Goal: Transaction & Acquisition: Purchase product/service

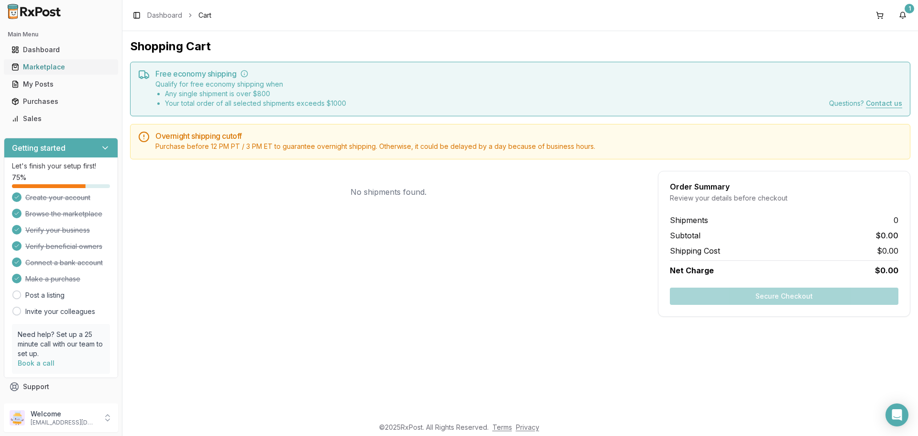
click at [25, 72] on link "Marketplace" at bounding box center [61, 66] width 107 height 17
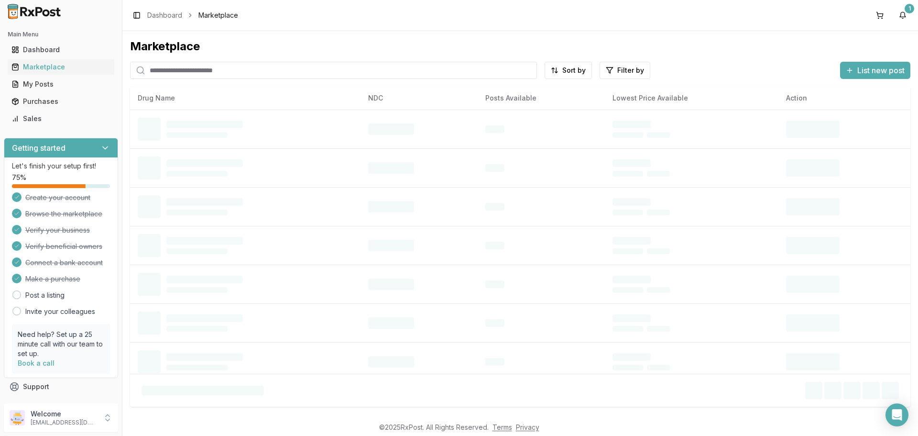
paste input "**********"
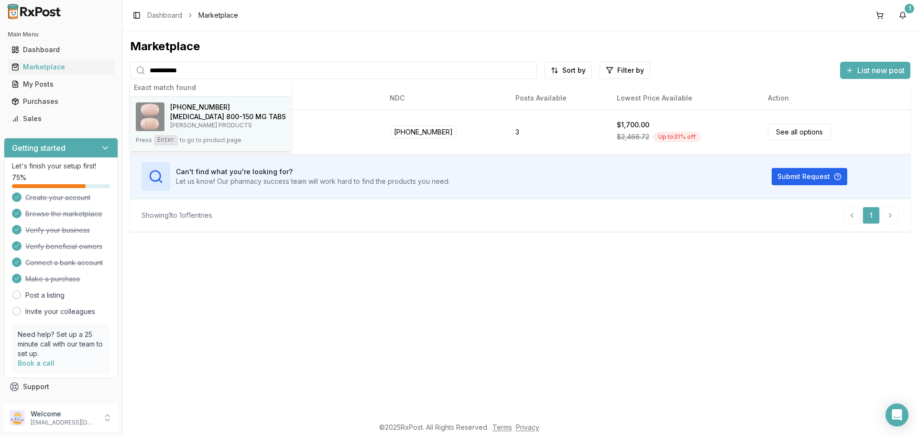
type input "**********"
click at [200, 112] on h4 "[MEDICAL_DATA] 800-150 MG TABS" at bounding box center [228, 117] width 116 height 10
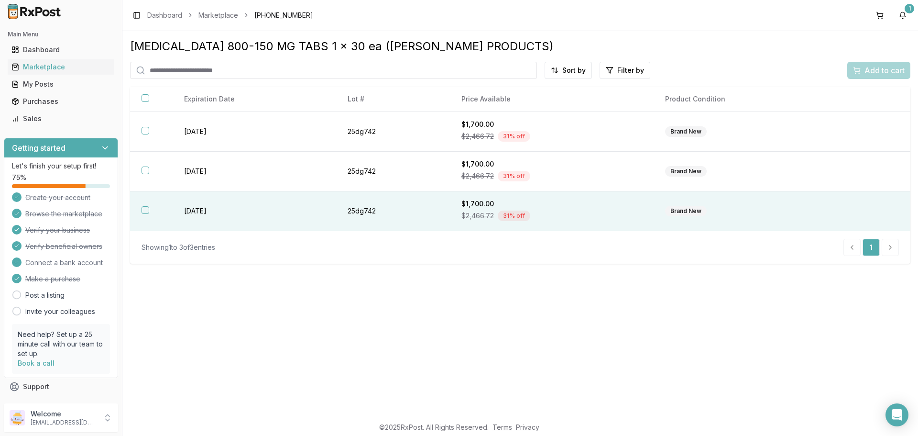
click at [145, 208] on button "button" at bounding box center [146, 210] width 8 height 8
click at [879, 75] on span "Add to cart" at bounding box center [885, 70] width 40 height 11
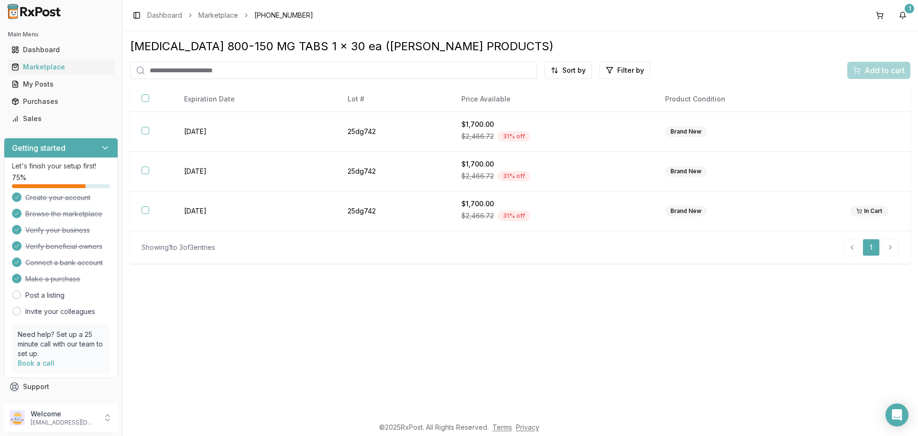
click at [232, 74] on input "search" at bounding box center [333, 70] width 407 height 17
paste input "**********"
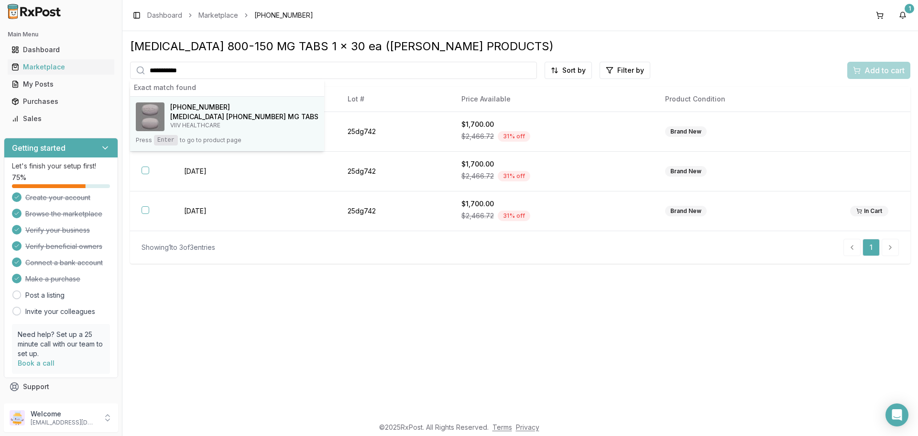
type input "**********"
click at [207, 118] on h4 "[MEDICAL_DATA] [PHONE_NUMBER] MG TABS" at bounding box center [244, 117] width 148 height 10
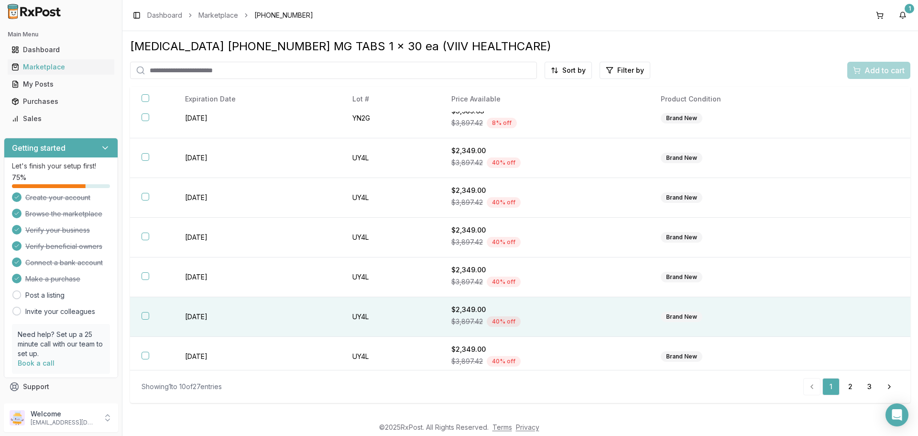
scroll to position [139, 0]
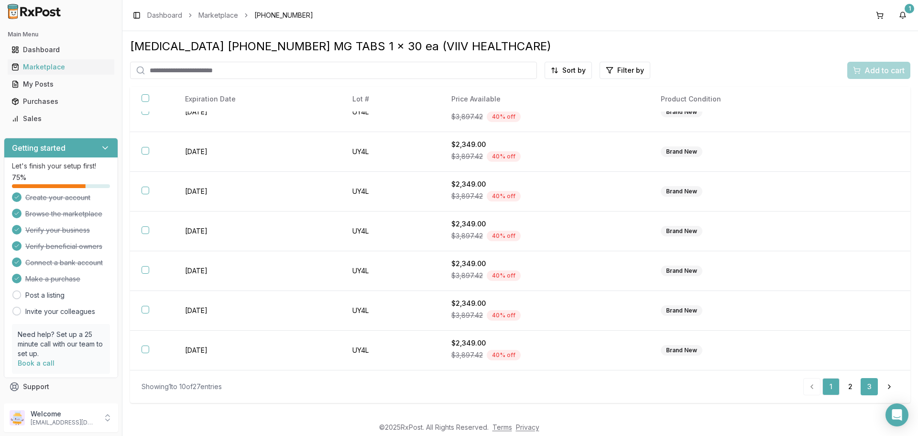
click at [873, 387] on link "3" at bounding box center [869, 386] width 17 height 17
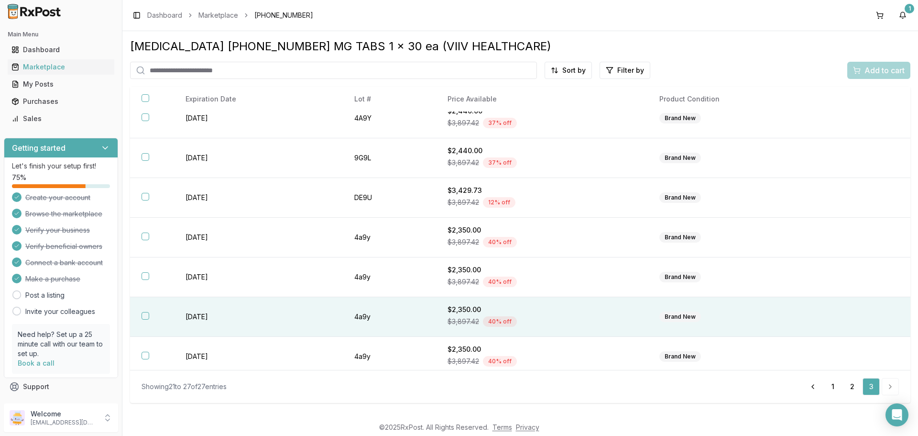
scroll to position [20, 0]
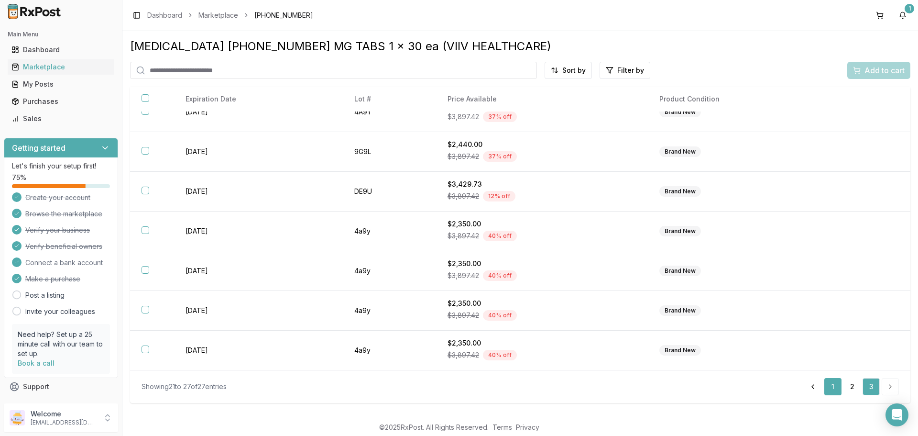
click at [841, 386] on link "1" at bounding box center [833, 386] width 17 height 17
click at [840, 387] on link "1" at bounding box center [831, 386] width 17 height 17
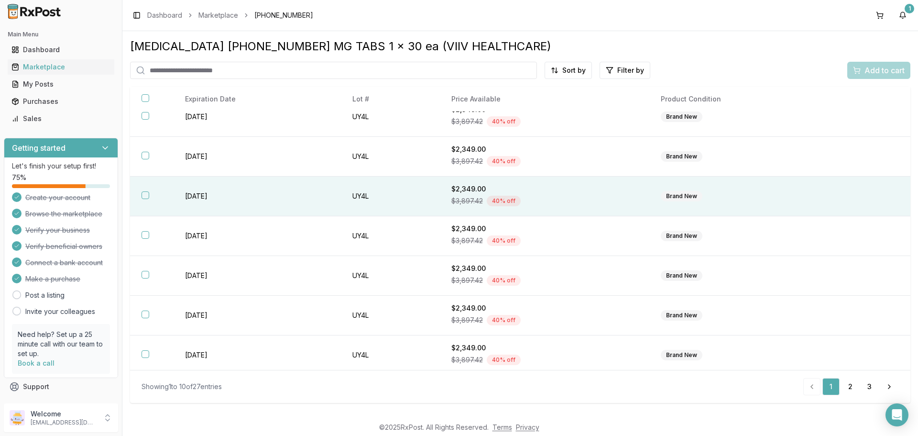
scroll to position [139, 0]
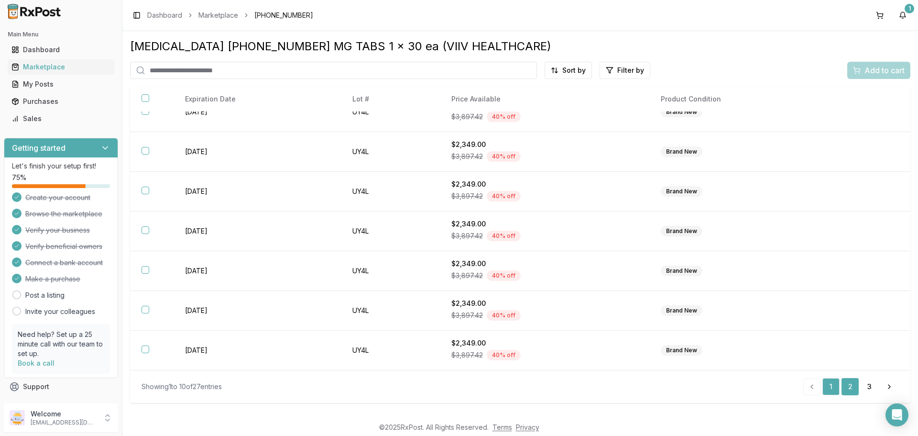
click at [842, 385] on link "2" at bounding box center [850, 386] width 17 height 17
click at [844, 389] on link "2" at bounding box center [850, 386] width 17 height 17
click at [867, 395] on link "3" at bounding box center [869, 386] width 17 height 17
click at [854, 389] on link "2" at bounding box center [852, 386] width 17 height 17
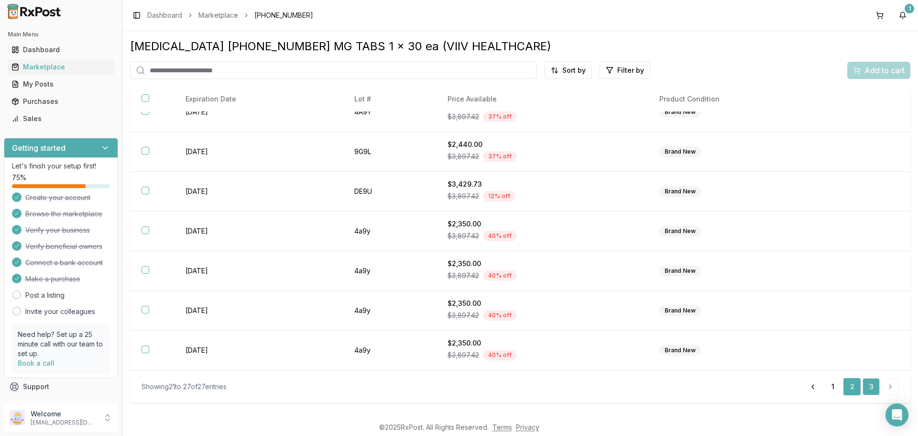
scroll to position [139, 0]
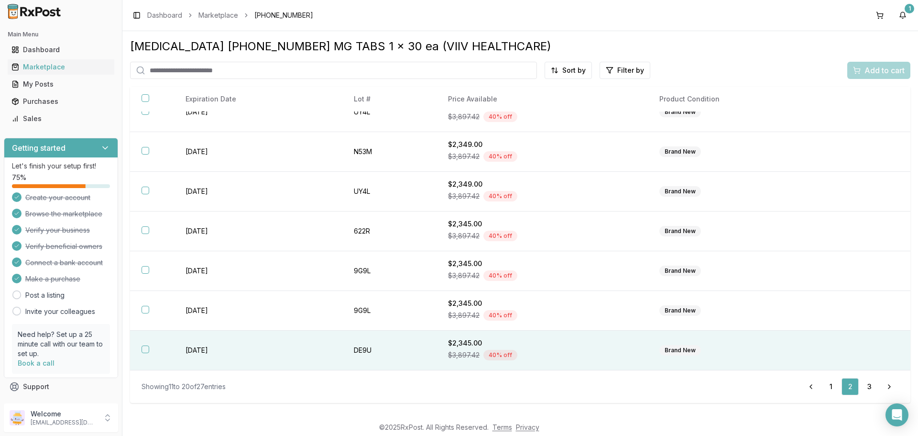
click at [145, 353] on button "button" at bounding box center [146, 349] width 8 height 8
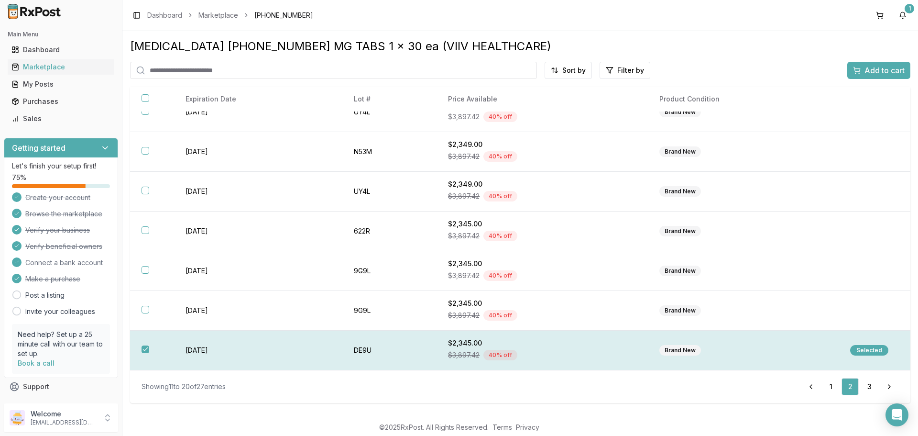
click at [868, 353] on div "Selected" at bounding box center [870, 350] width 38 height 11
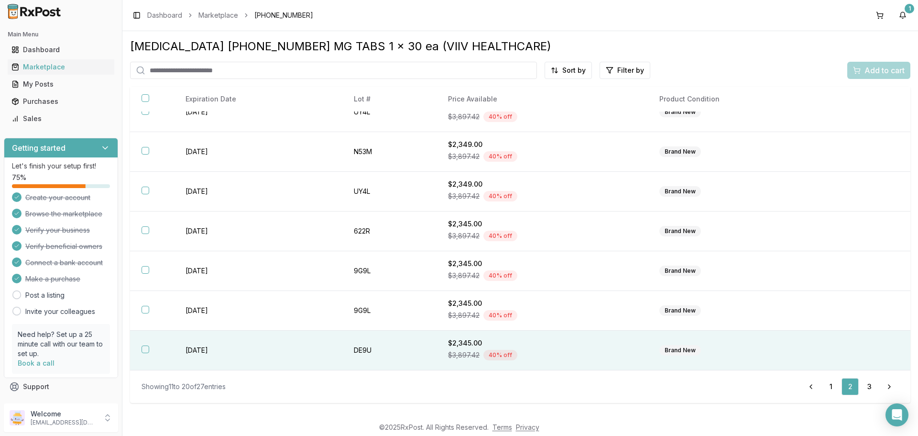
click at [145, 351] on button "button" at bounding box center [146, 349] width 8 height 8
click at [864, 351] on div "Selected" at bounding box center [870, 350] width 38 height 11
click at [147, 351] on button "button" at bounding box center [146, 349] width 8 height 8
click at [874, 66] on span "Add to cart" at bounding box center [885, 70] width 40 height 11
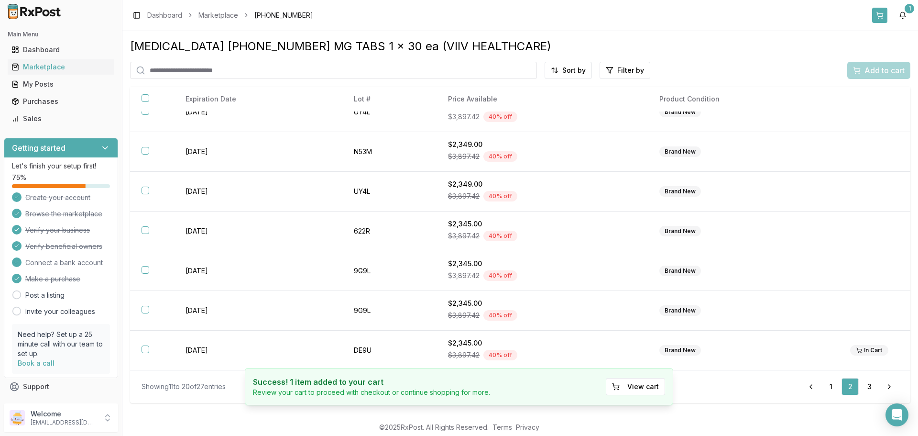
click at [886, 16] on button at bounding box center [880, 15] width 15 height 15
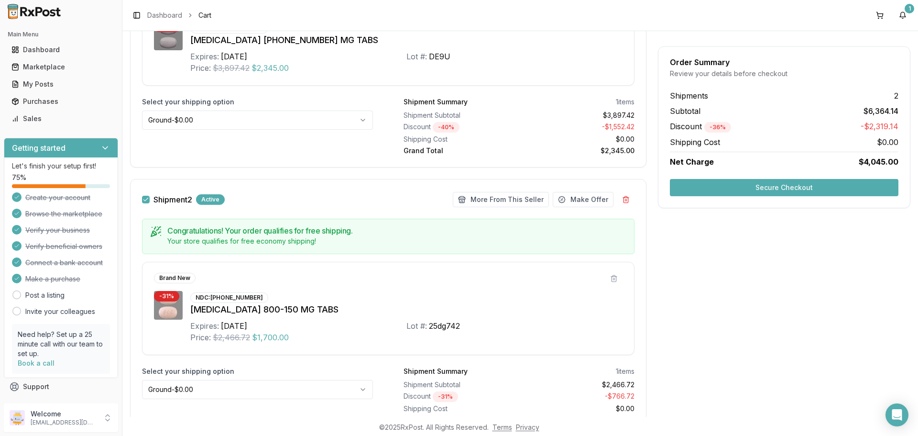
scroll to position [308, 0]
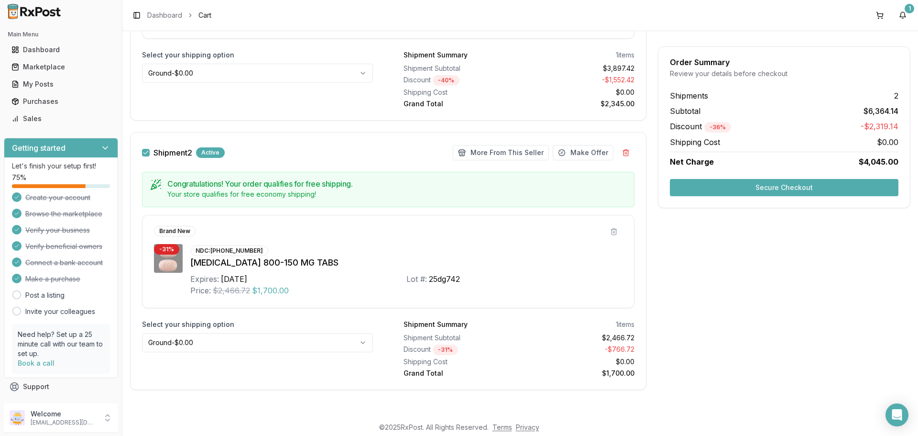
click at [240, 245] on div "NDC: [PHONE_NUMBER]" at bounding box center [229, 250] width 78 height 11
click at [239, 248] on div "NDC: [PHONE_NUMBER]" at bounding box center [229, 250] width 78 height 11
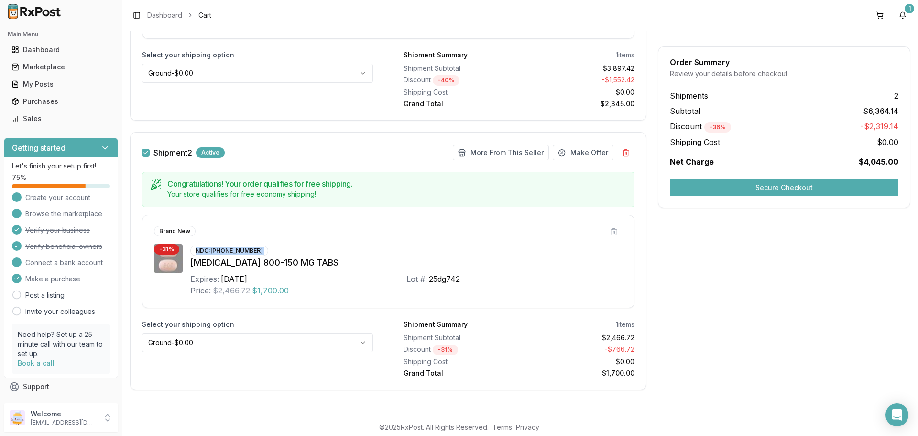
click at [256, 254] on div "NDC: [PHONE_NUMBER]" at bounding box center [229, 250] width 78 height 11
drag, startPoint x: 256, startPoint y: 252, endPoint x: 210, endPoint y: 252, distance: 45.9
click at [210, 252] on div "NDC: [PHONE_NUMBER]" at bounding box center [229, 250] width 78 height 11
copy div "[PHONE_NUMBER]"
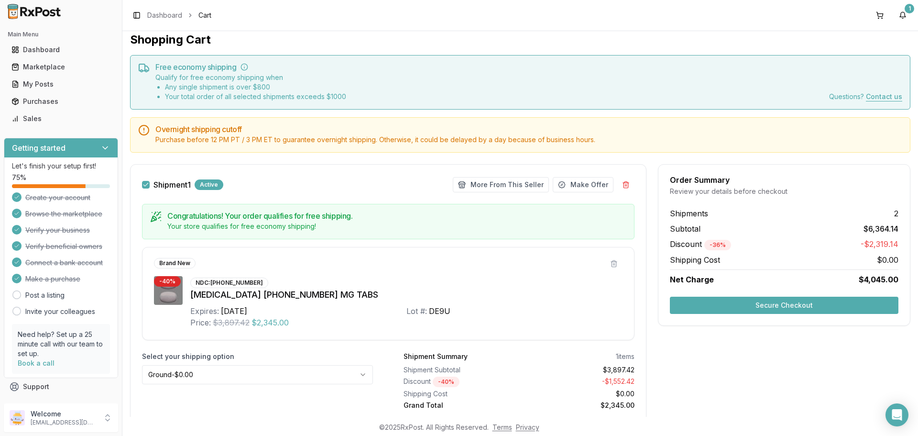
scroll to position [0, 0]
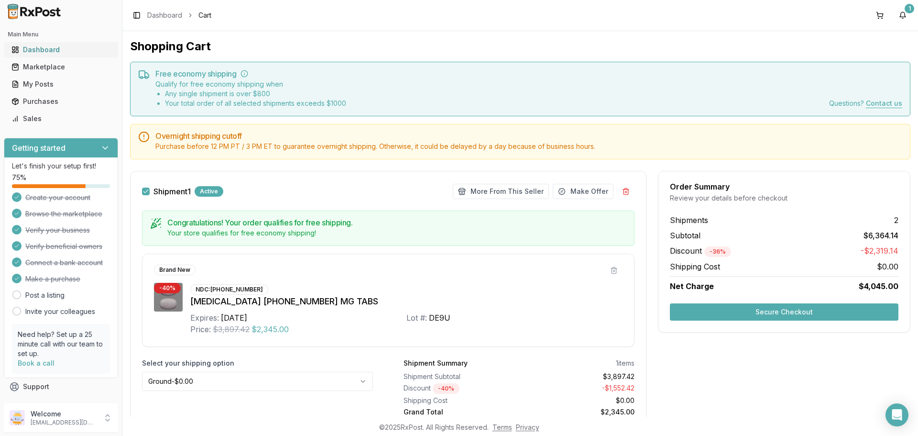
click at [30, 49] on div "Dashboard" at bounding box center [60, 50] width 99 height 10
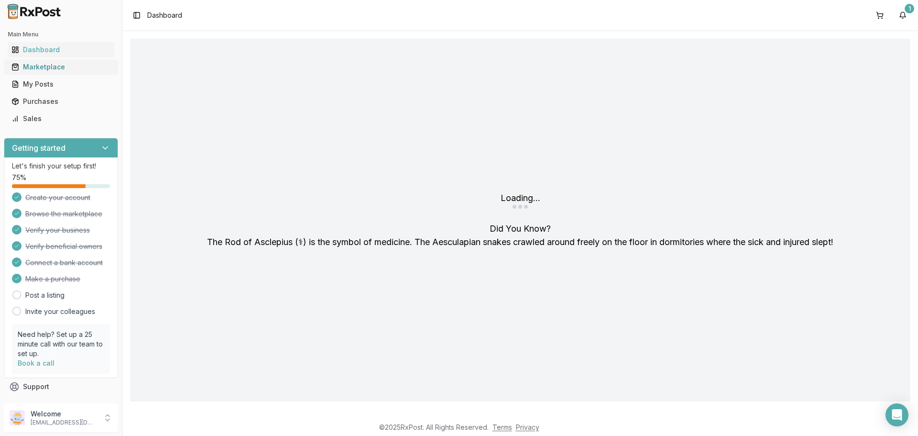
click at [52, 69] on div "Marketplace" at bounding box center [60, 67] width 99 height 10
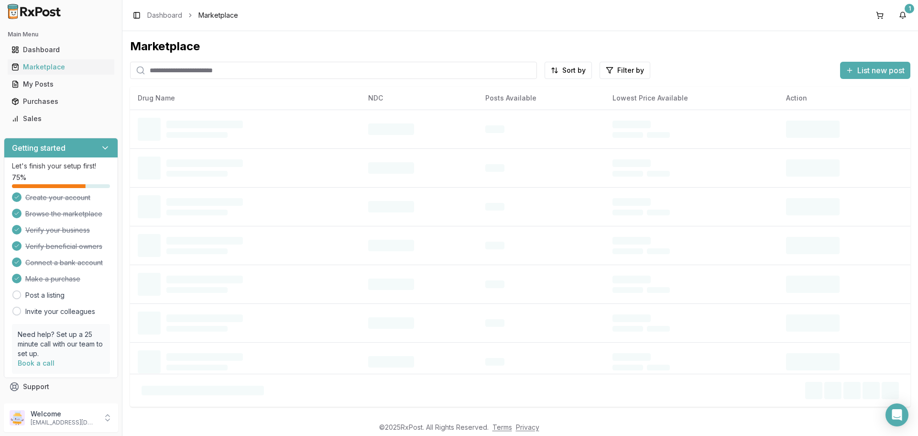
click at [173, 70] on input "search" at bounding box center [333, 70] width 407 height 17
paste input "**********"
click at [192, 70] on input "**********" at bounding box center [333, 70] width 407 height 17
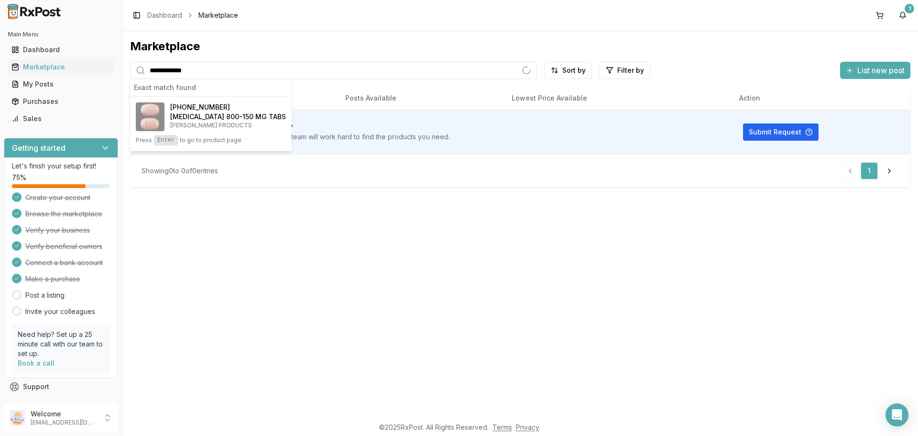
click at [174, 74] on input "**********" at bounding box center [333, 70] width 407 height 17
type input "**********"
click at [185, 107] on span "[PHONE_NUMBER]" at bounding box center [200, 107] width 60 height 10
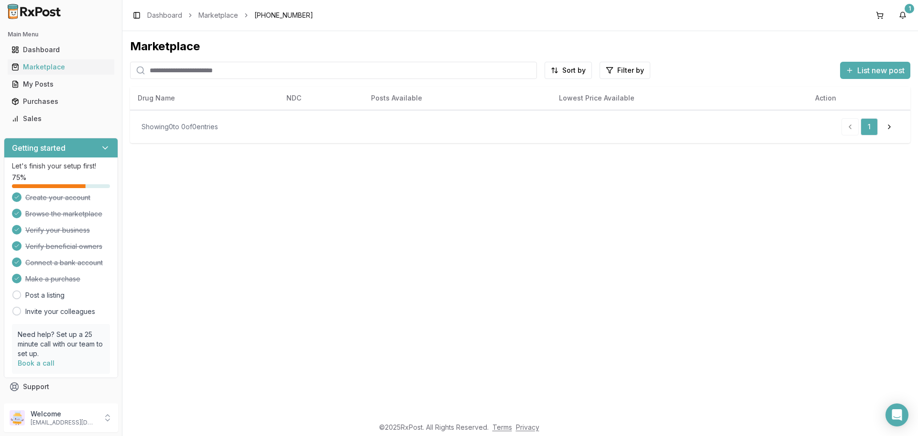
click at [210, 65] on input "search" at bounding box center [333, 70] width 407 height 17
paste input "**********"
type input "**********"
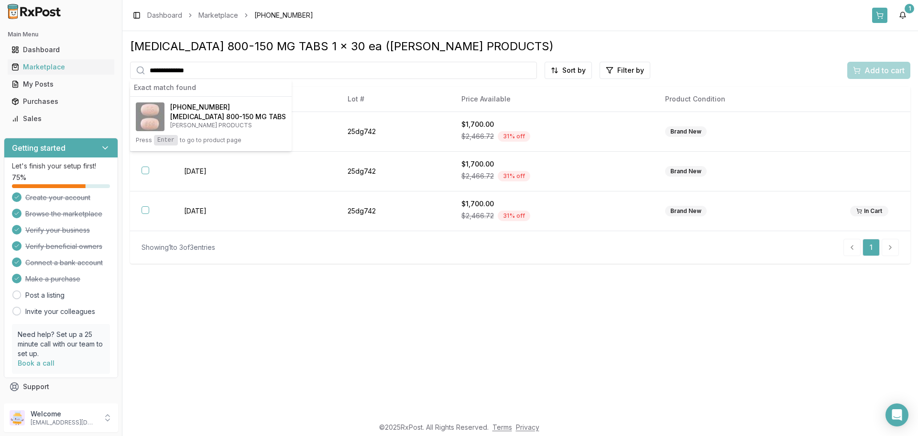
click at [877, 13] on button at bounding box center [880, 15] width 15 height 15
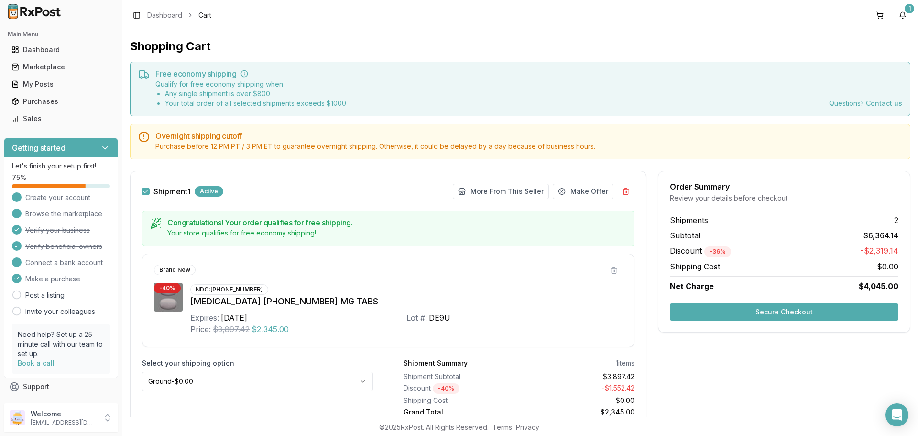
click at [19, 11] on img at bounding box center [34, 11] width 61 height 15
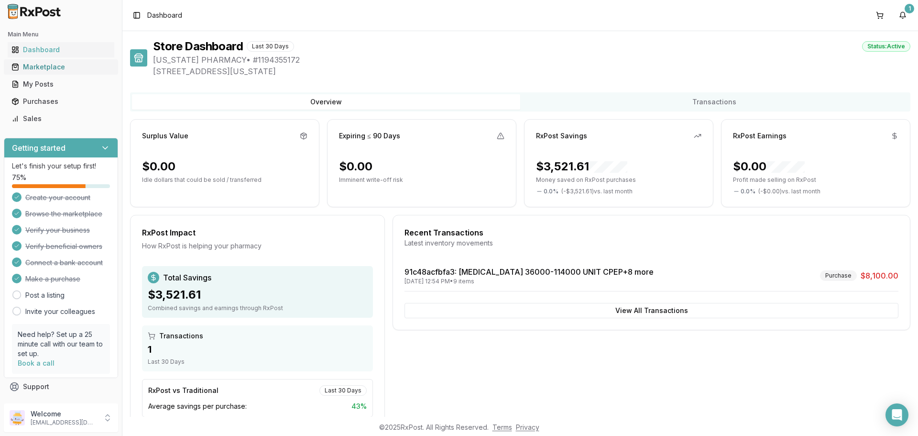
click at [66, 67] on div "Marketplace" at bounding box center [60, 67] width 99 height 10
click at [75, 70] on div "Marketplace" at bounding box center [60, 67] width 99 height 10
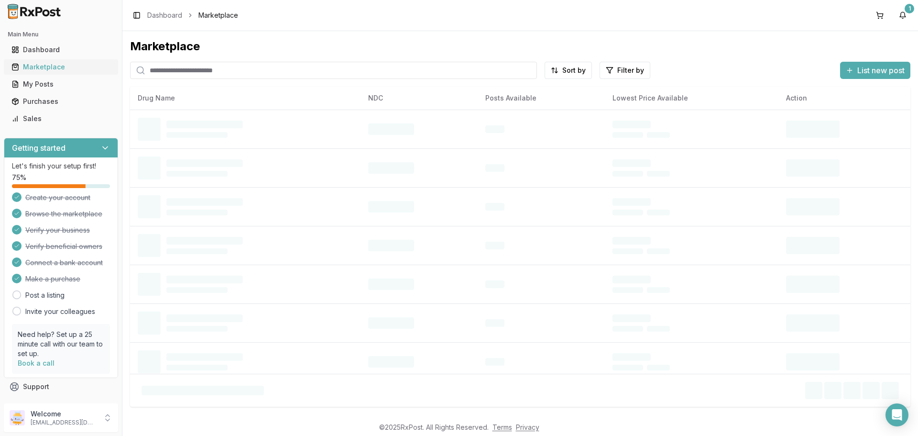
click at [70, 62] on link "Marketplace" at bounding box center [61, 66] width 107 height 17
click at [169, 69] on input "search" at bounding box center [333, 70] width 407 height 17
paste input "**********"
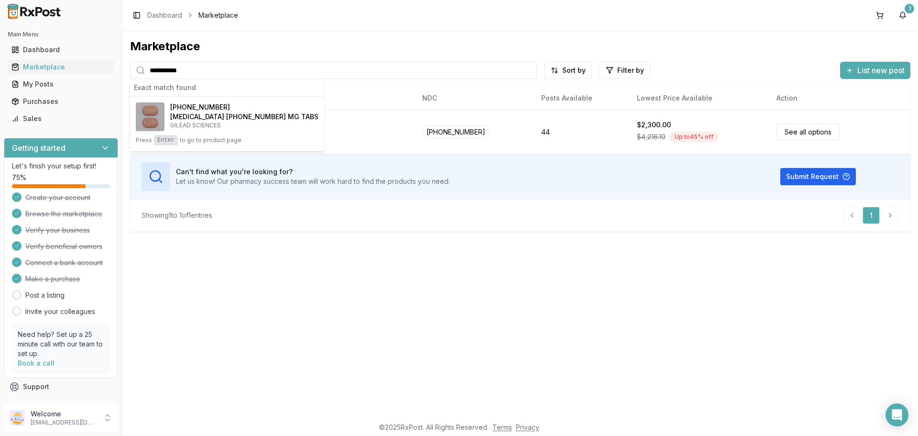
type input "**********"
click at [194, 121] on h4 "[MEDICAL_DATA] [PHONE_NUMBER] MG TABS" at bounding box center [244, 117] width 148 height 10
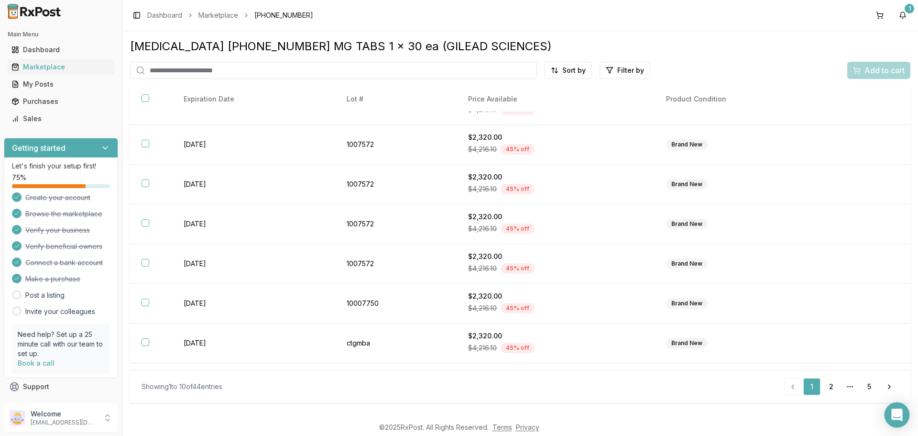
scroll to position [139, 0]
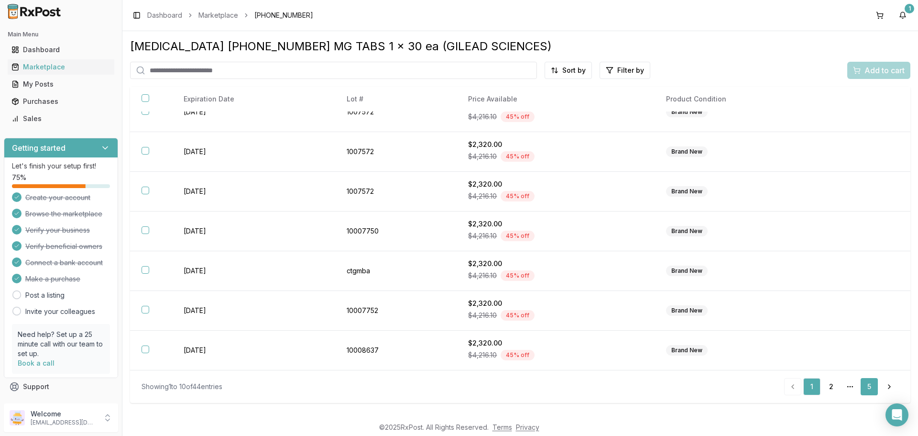
click at [867, 387] on link "5" at bounding box center [869, 386] width 17 height 17
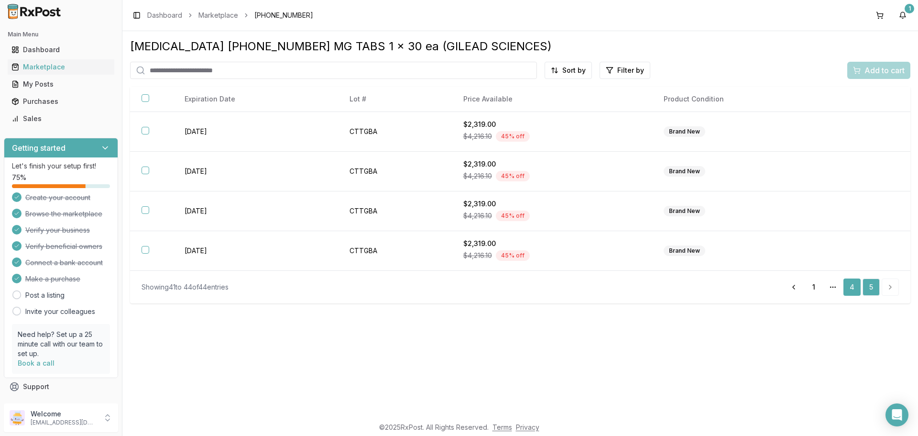
click at [855, 294] on link "4" at bounding box center [852, 286] width 17 height 17
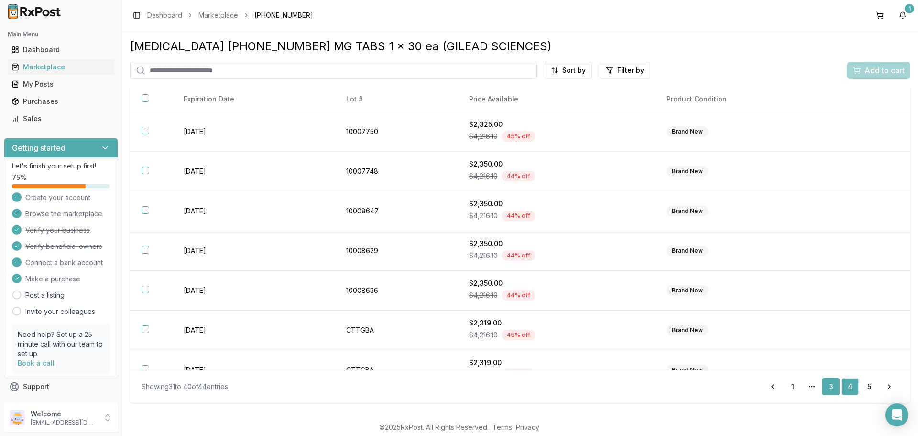
click at [835, 392] on link "3" at bounding box center [831, 386] width 17 height 17
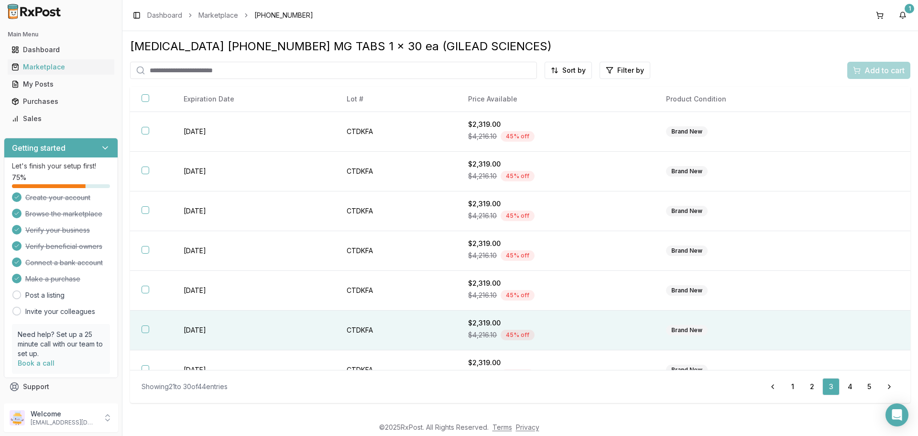
click at [147, 331] on button "button" at bounding box center [146, 329] width 8 height 8
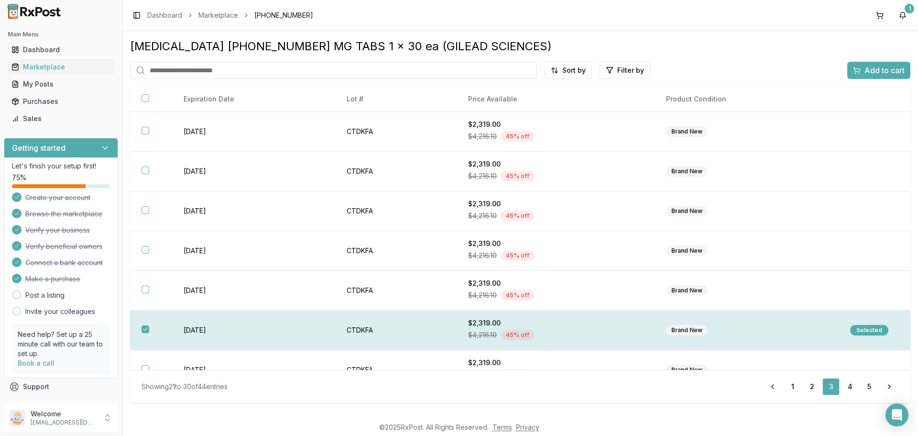
click at [874, 333] on div "Selected" at bounding box center [870, 330] width 38 height 11
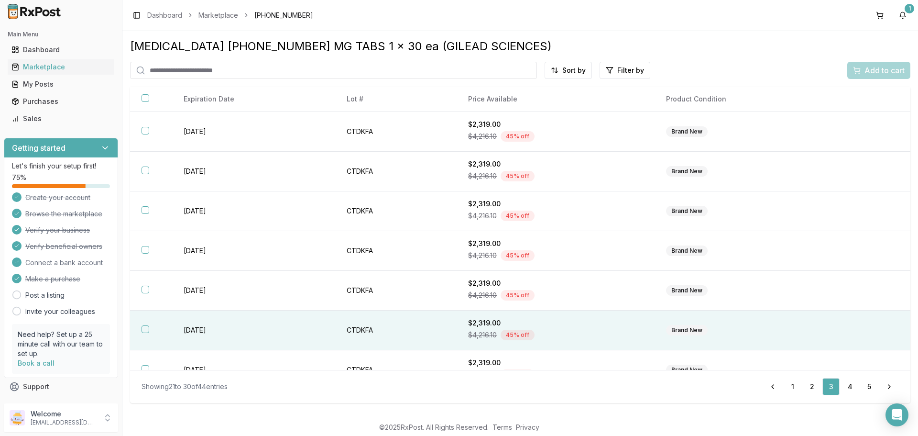
click at [143, 327] on button "button" at bounding box center [146, 329] width 8 height 8
click at [865, 328] on div "Selected" at bounding box center [870, 330] width 38 height 11
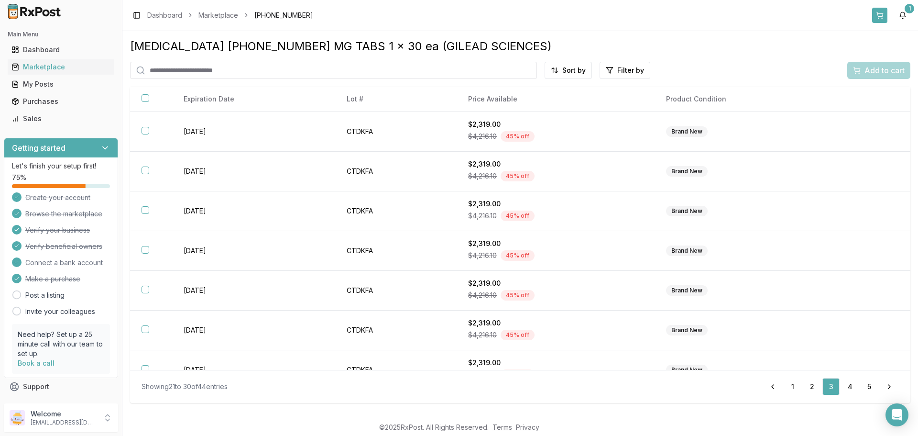
click at [876, 16] on button at bounding box center [880, 15] width 15 height 15
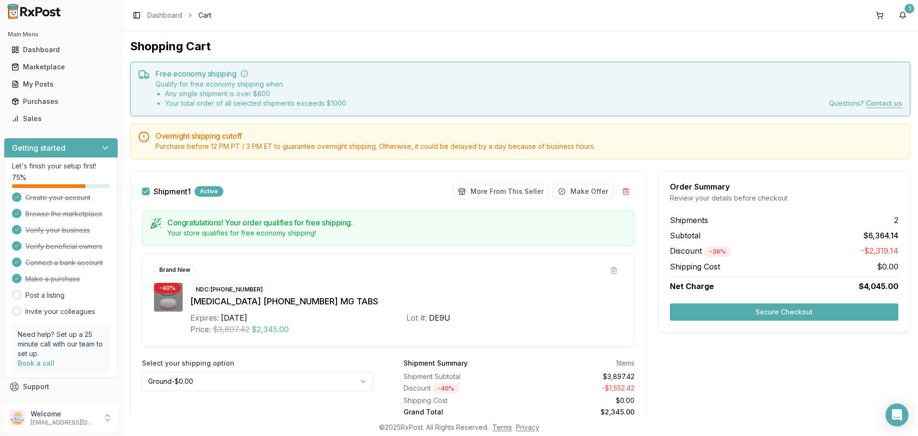
click at [27, 7] on img at bounding box center [34, 11] width 61 height 15
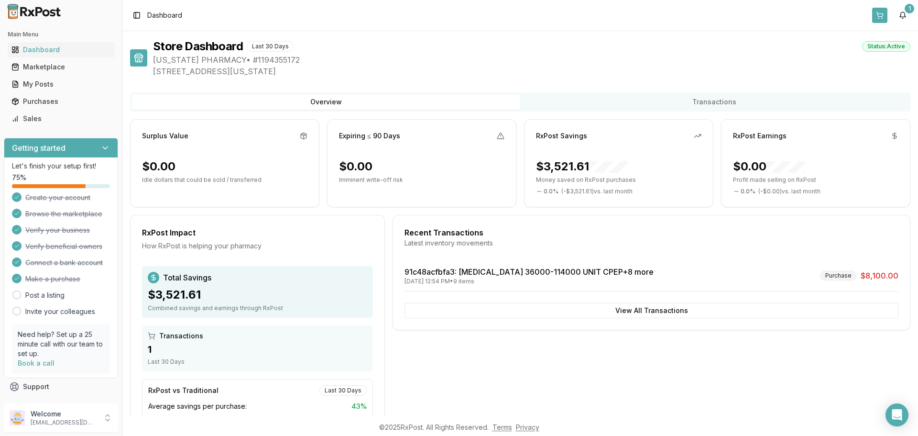
click at [880, 16] on button at bounding box center [880, 15] width 15 height 15
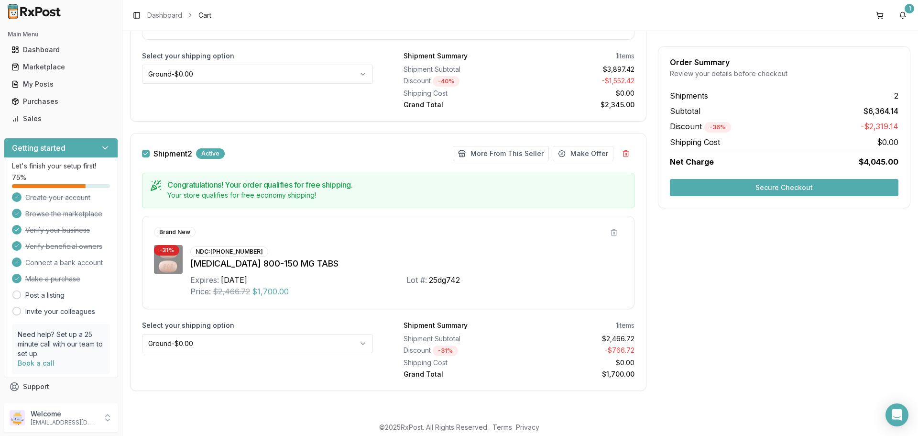
scroll to position [308, 0]
click at [742, 182] on button "Secure Checkout" at bounding box center [784, 187] width 229 height 17
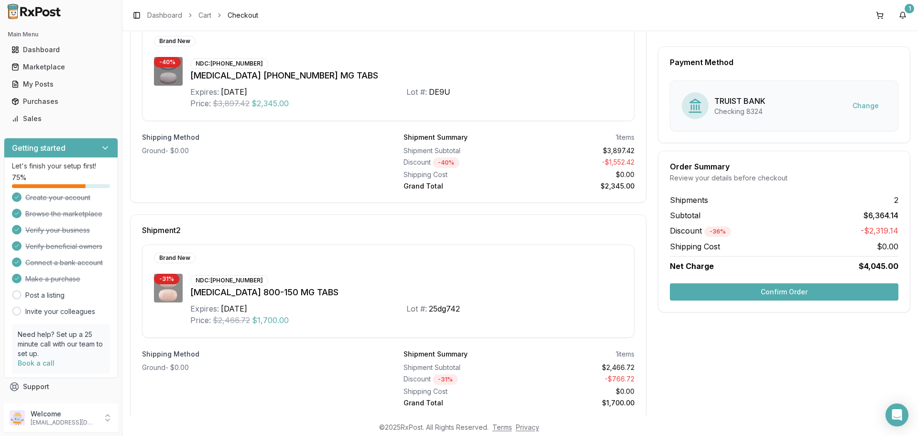
scroll to position [159, 0]
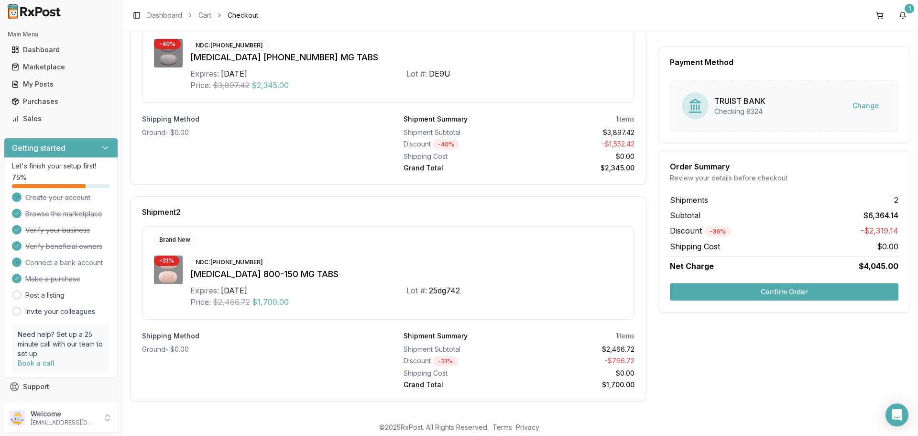
click at [733, 293] on button "Confirm Order" at bounding box center [784, 291] width 229 height 17
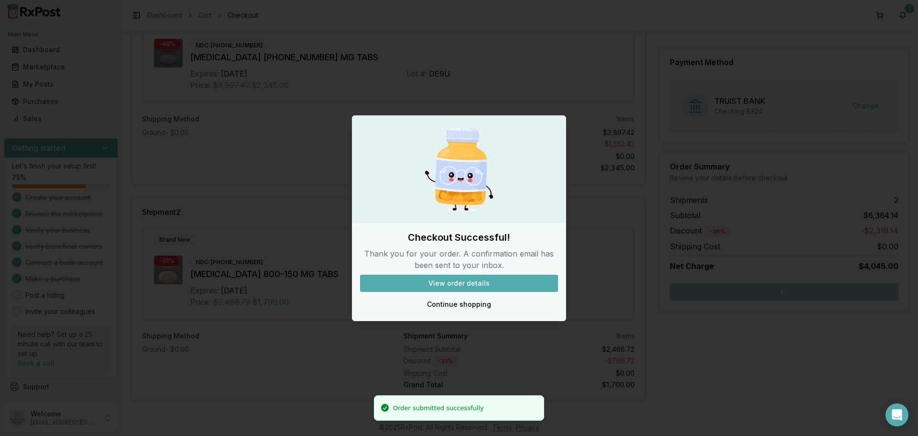
click at [489, 283] on button "View order details" at bounding box center [459, 283] width 198 height 17
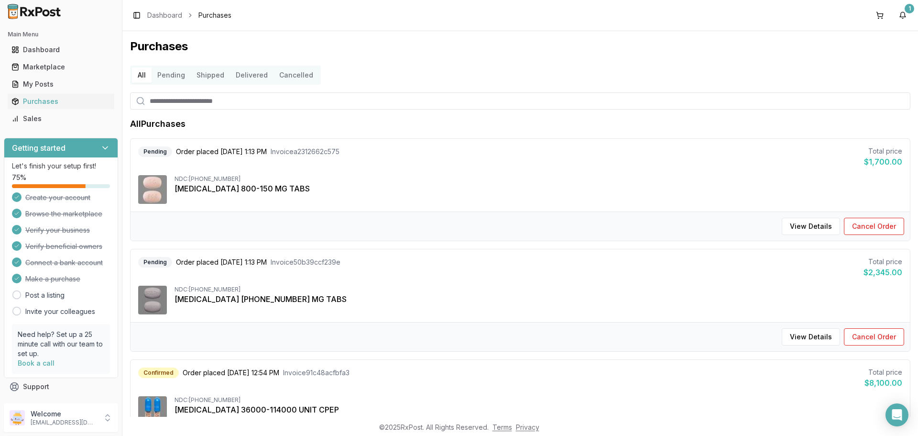
click at [191, 98] on input "search" at bounding box center [520, 100] width 781 height 17
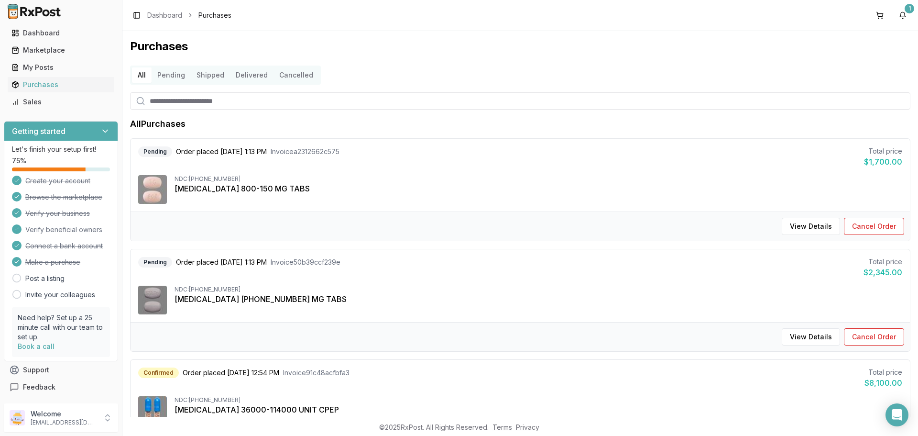
click at [44, 16] on img at bounding box center [34, 11] width 61 height 15
